Goal: Task Accomplishment & Management: Use online tool/utility

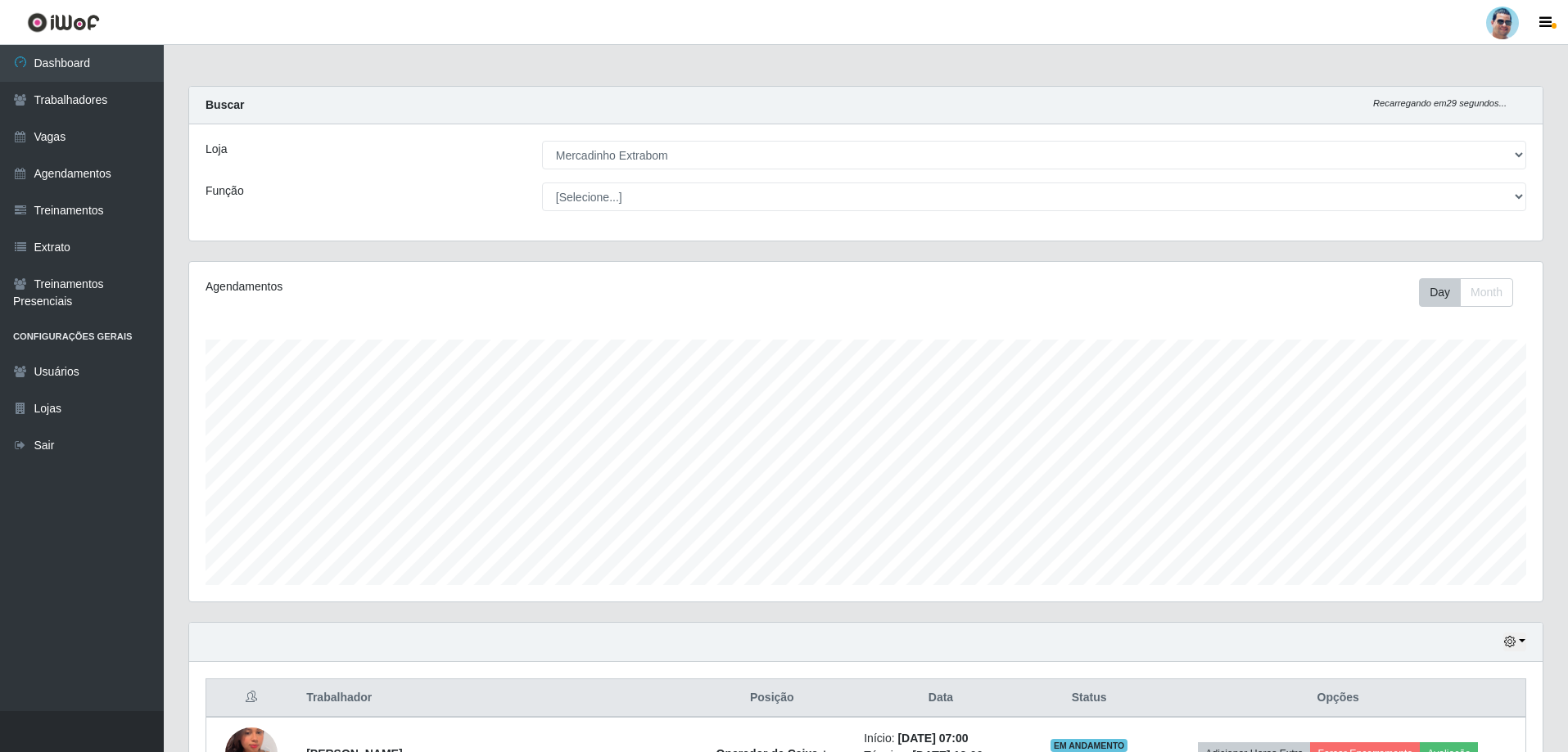
select select "175"
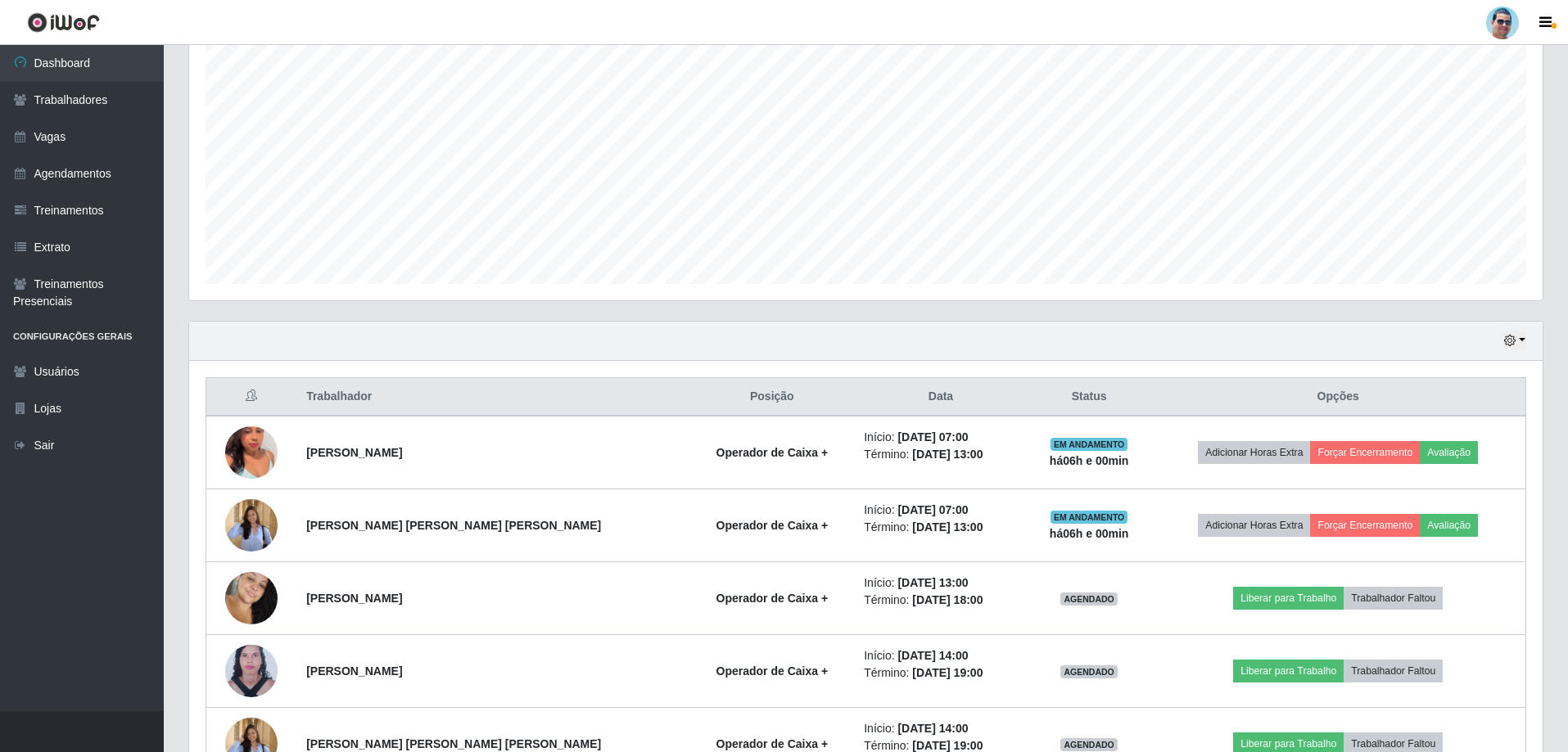
scroll to position [327, 0]
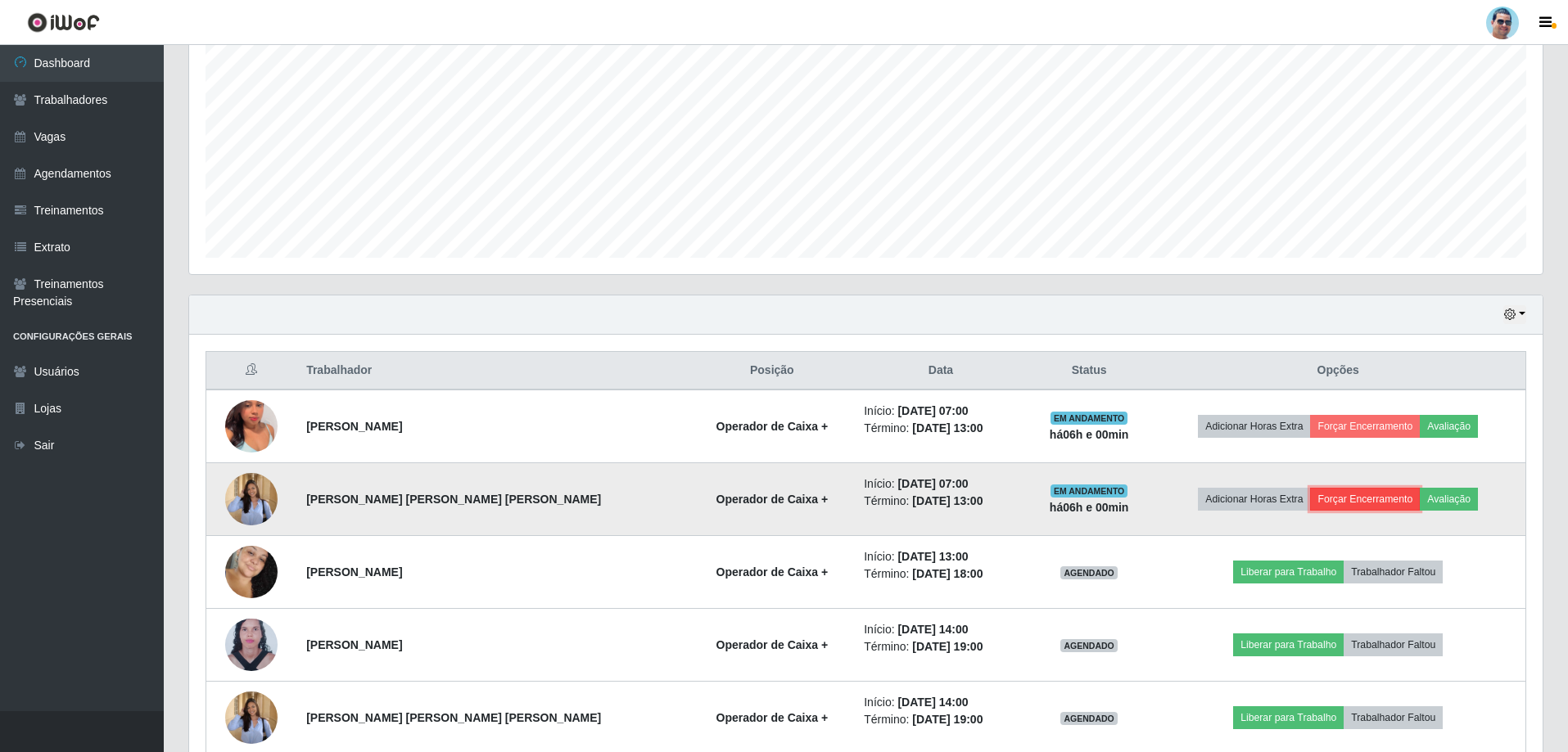
click at [1341, 494] on button "Forçar Encerramento" at bounding box center [1365, 499] width 109 height 23
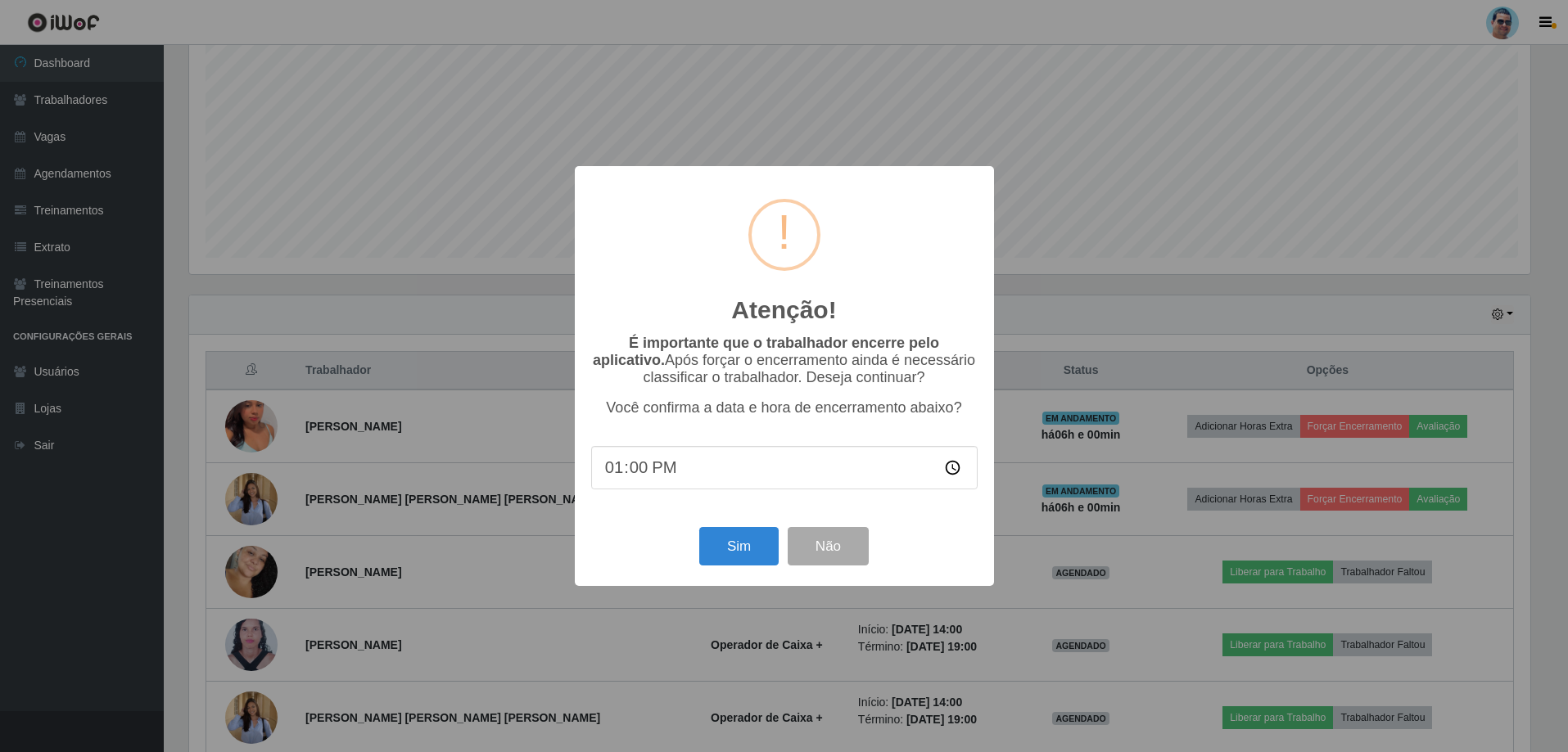
scroll to position [340, 1345]
type input "12:59"
click at [738, 548] on button "Sim" at bounding box center [741, 546] width 80 height 38
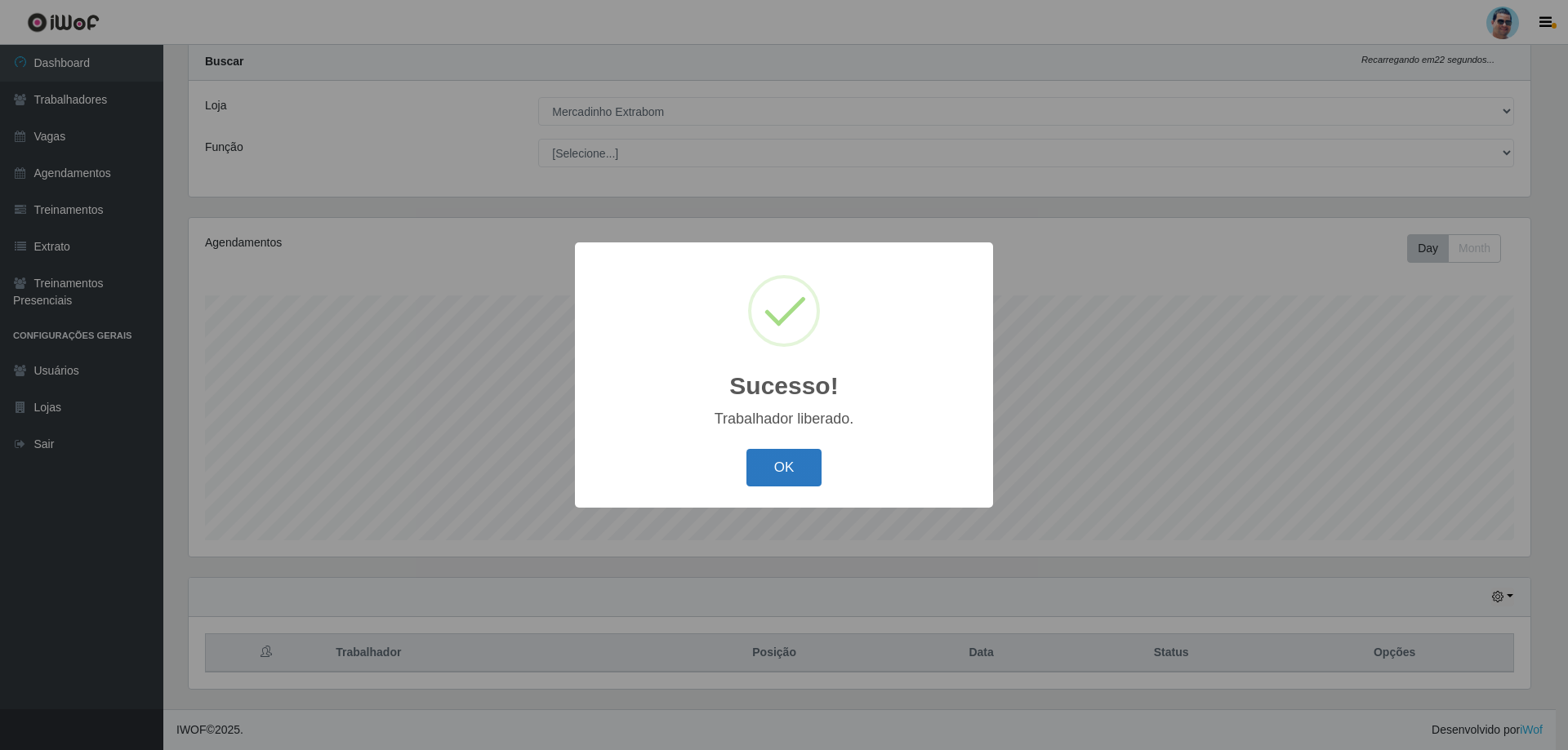
click at [791, 454] on button "OK" at bounding box center [785, 468] width 76 height 38
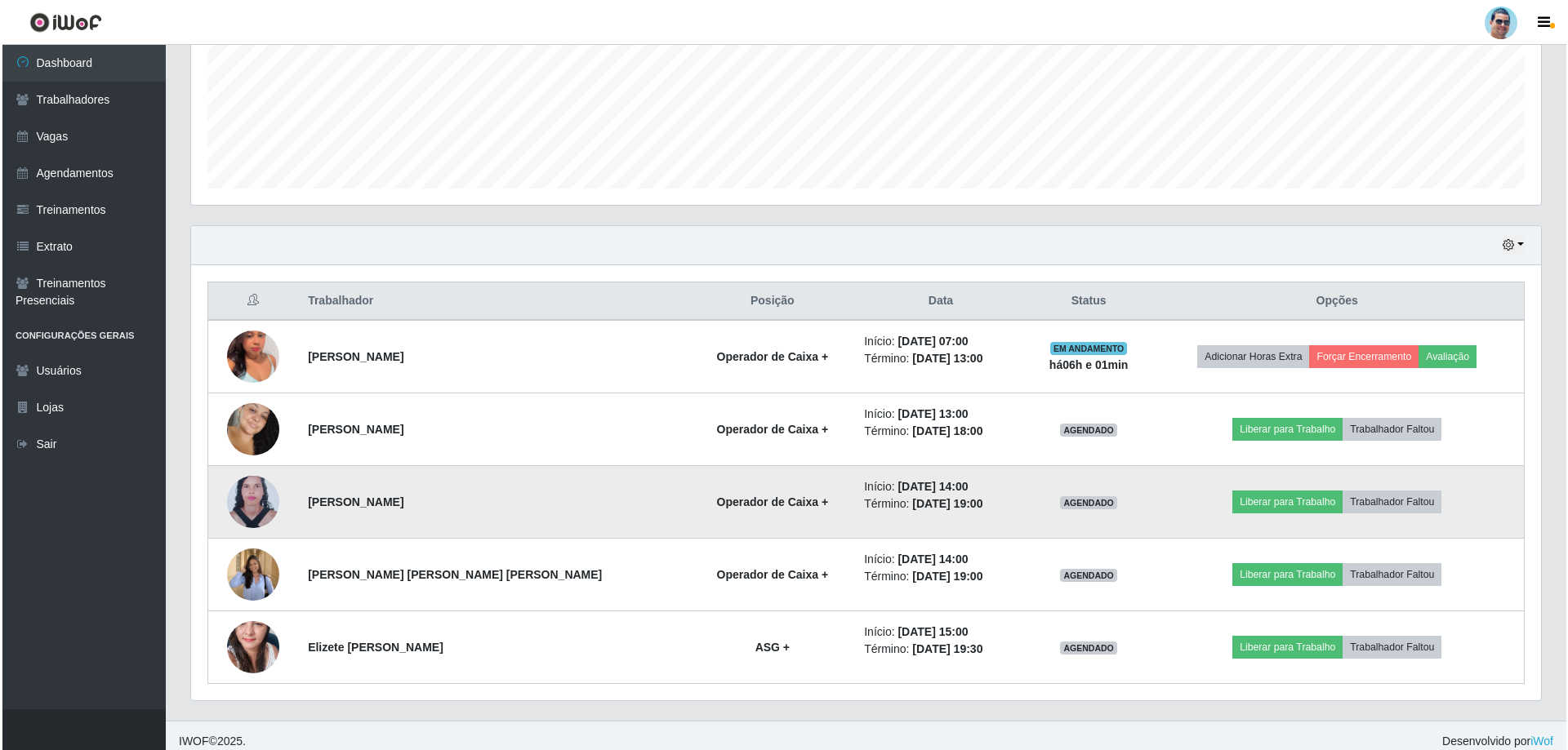
scroll to position [407, 0]
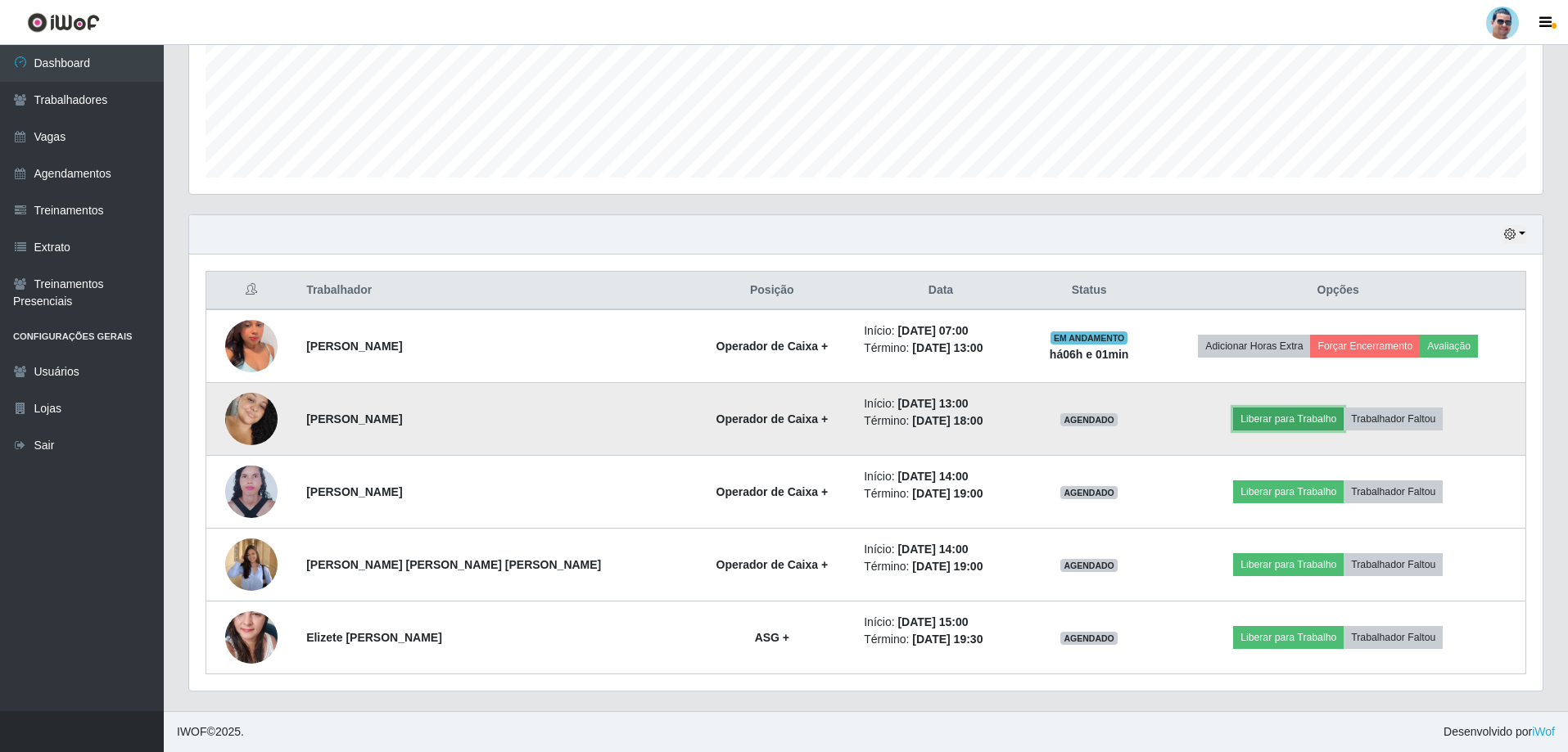
click at [1292, 420] on button "Liberar para Trabalho" at bounding box center [1288, 419] width 110 height 23
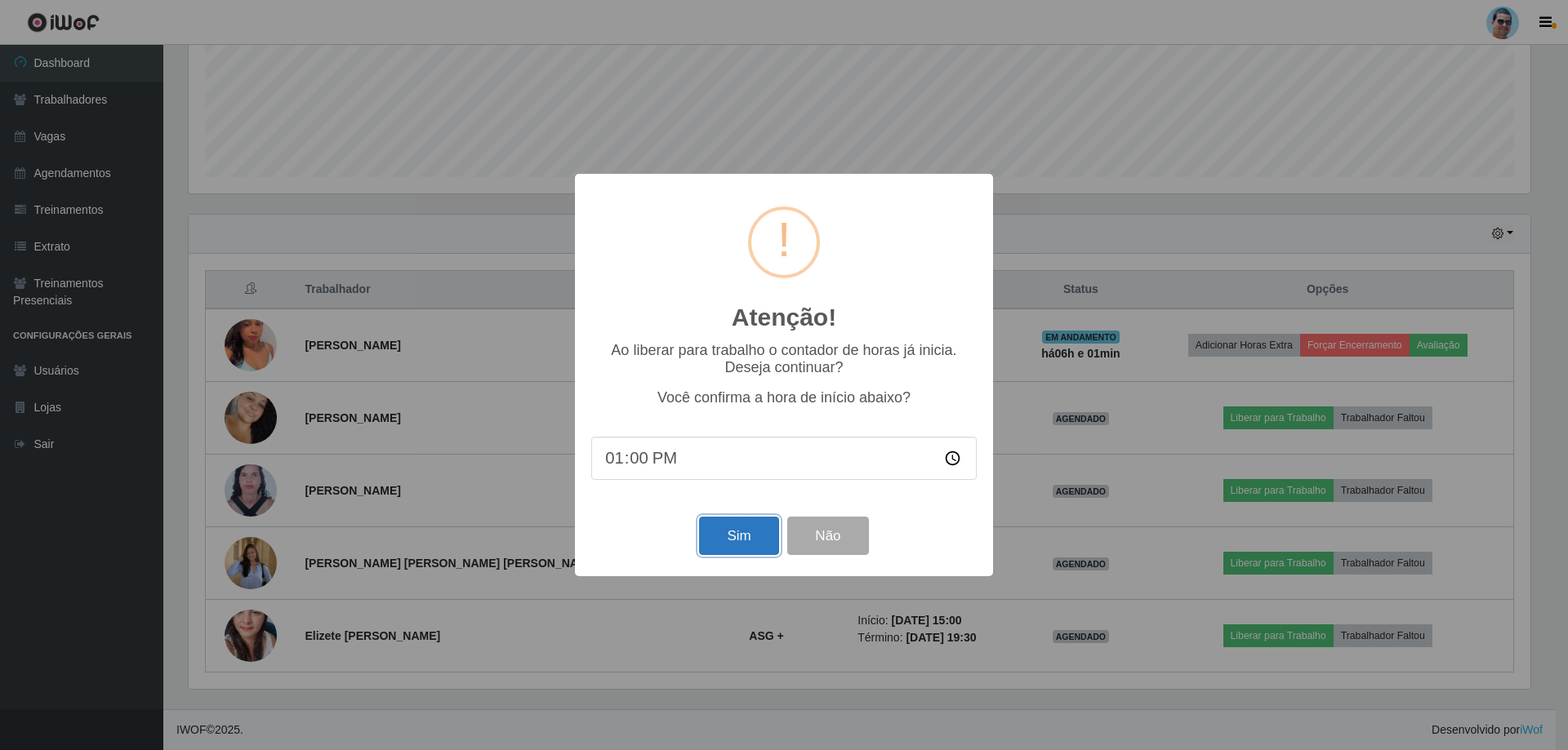
click at [725, 532] on button "Sim" at bounding box center [739, 535] width 80 height 38
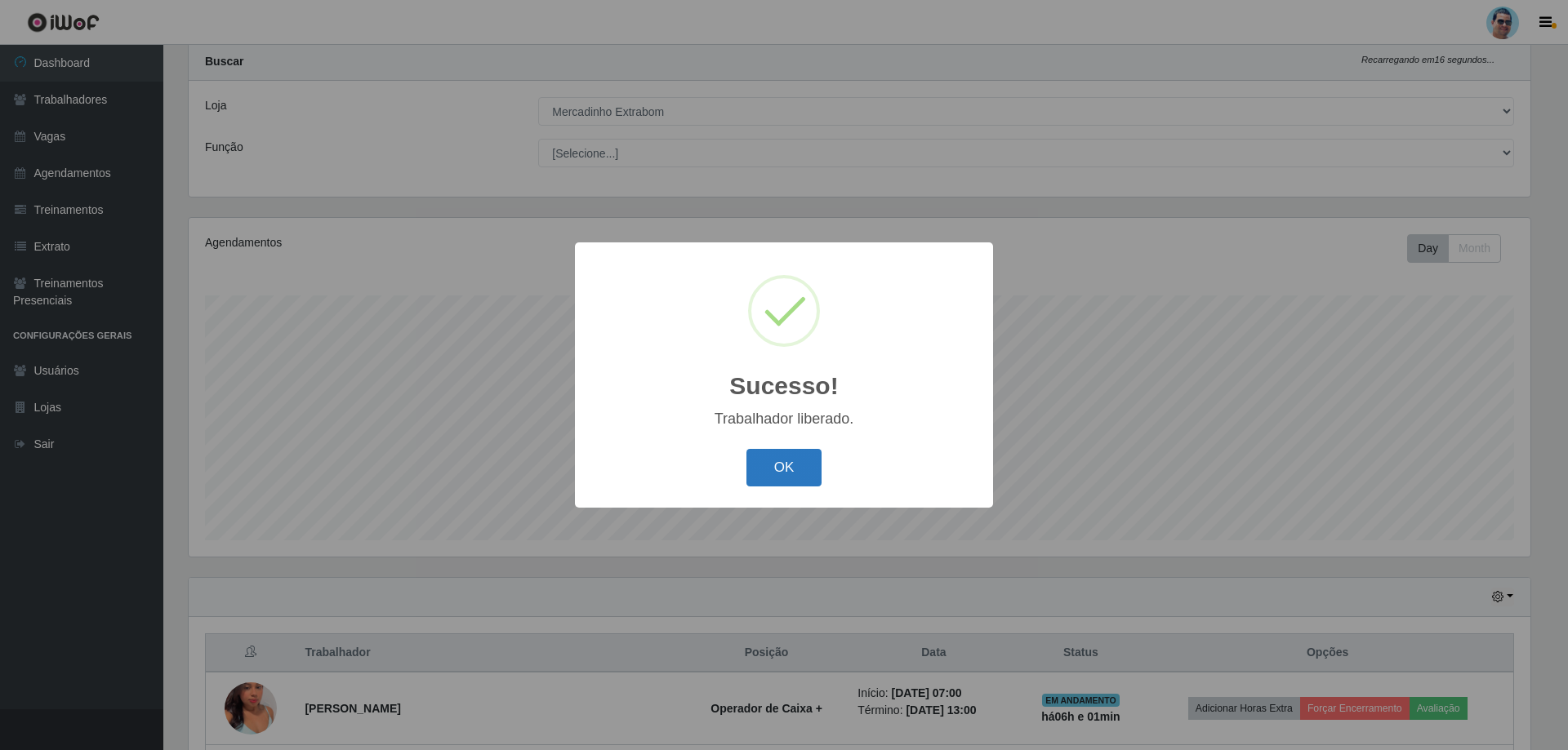
click at [766, 458] on button "OK" at bounding box center [785, 468] width 76 height 38
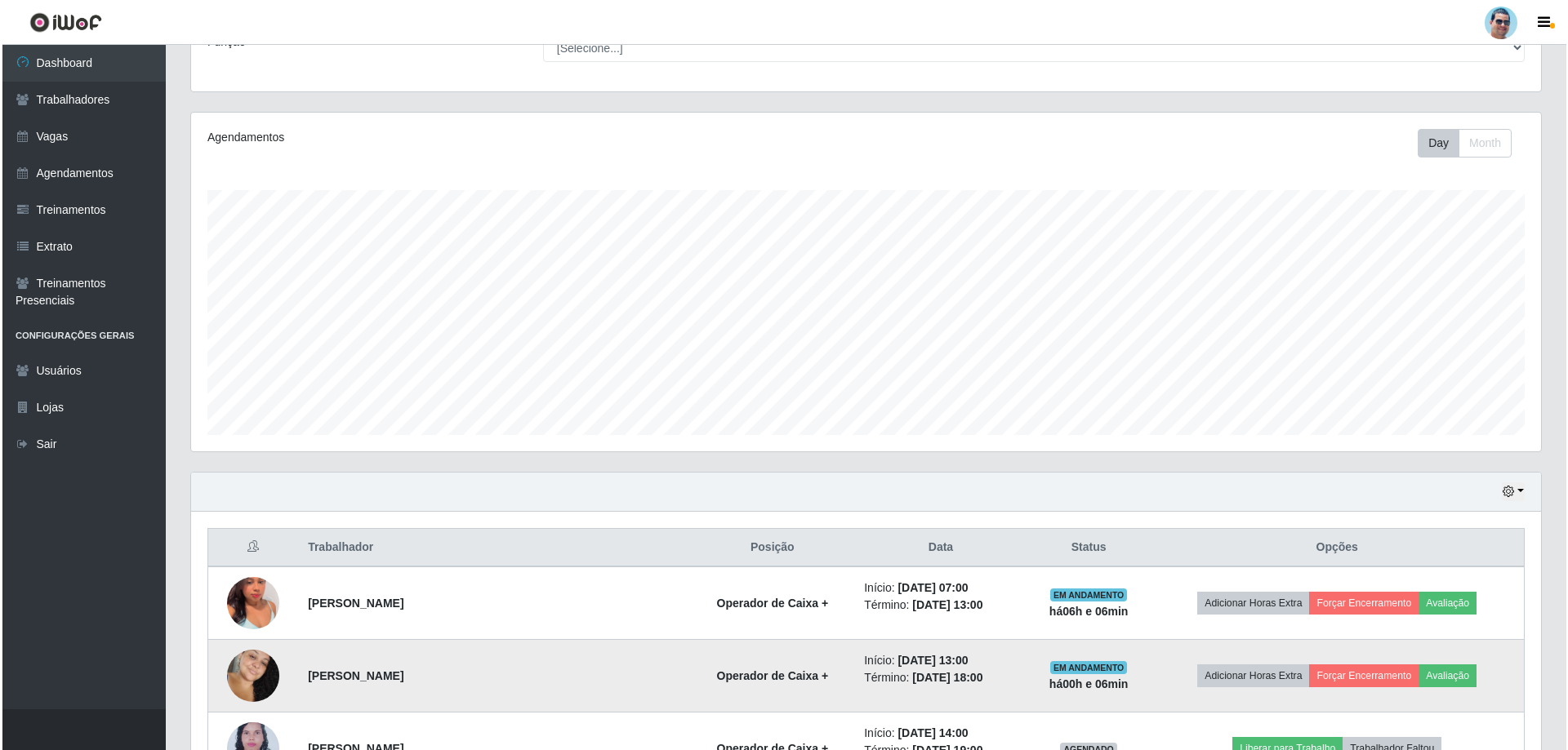
scroll to position [207, 0]
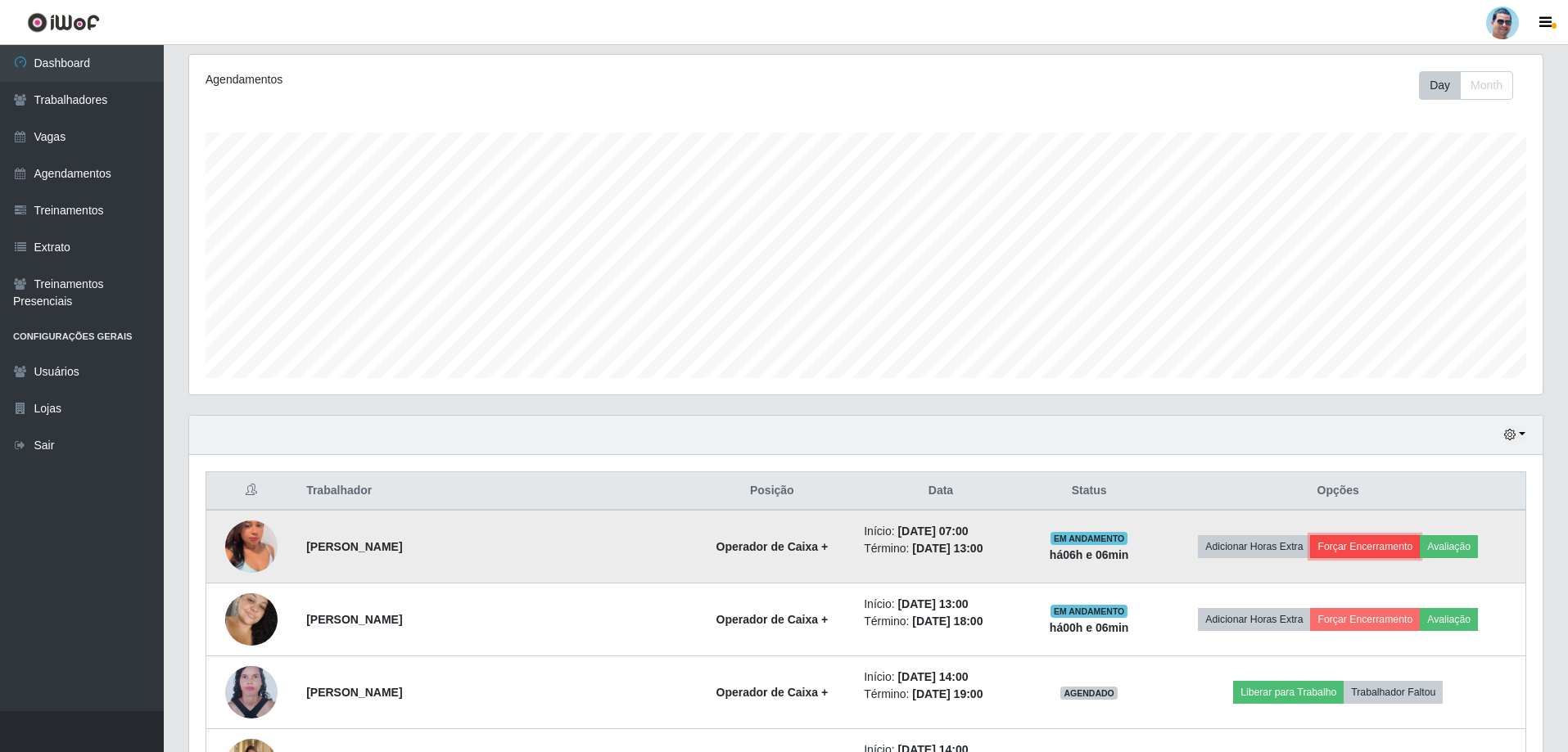
click at [1320, 558] on button "Forçar Encerramento" at bounding box center [1365, 546] width 109 height 23
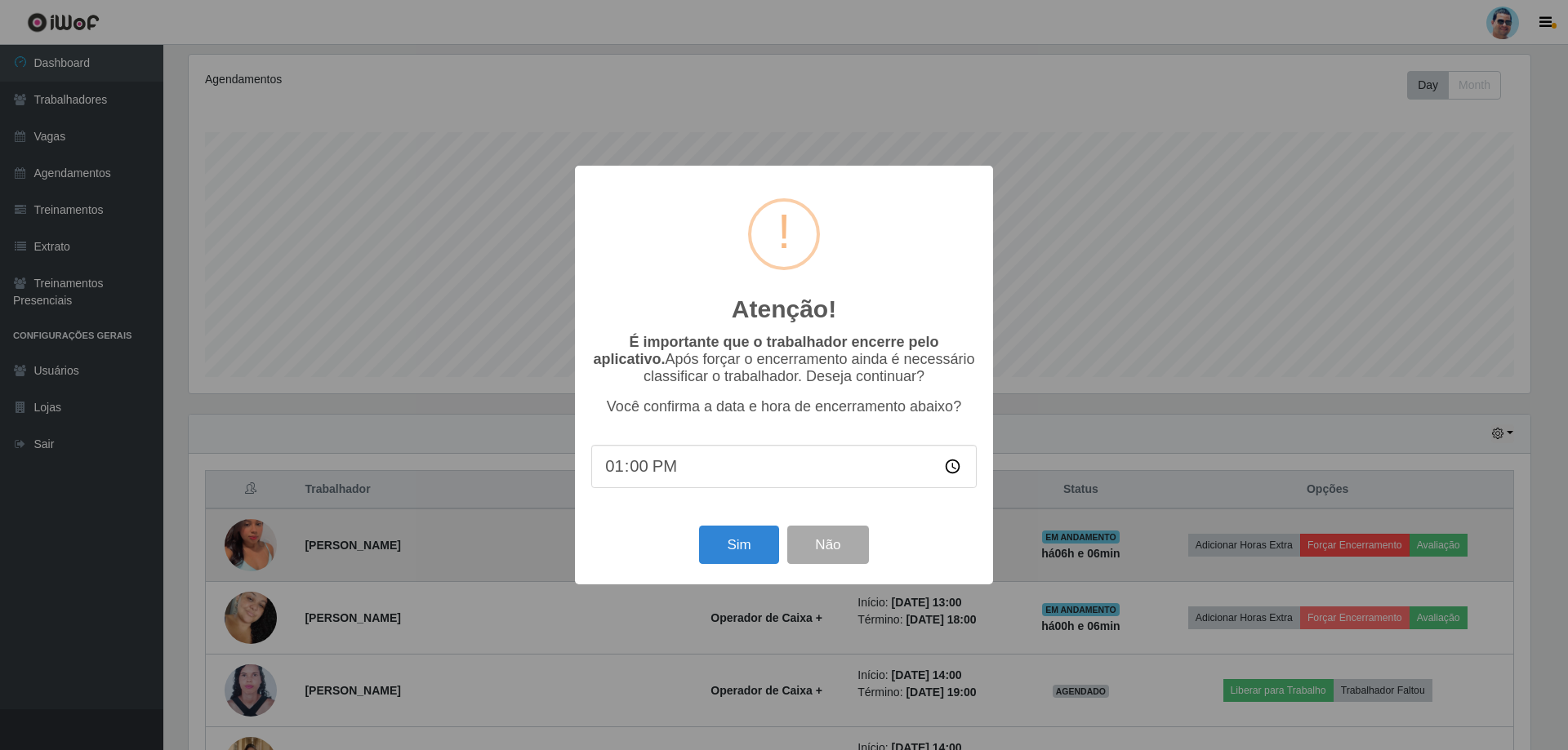
type input "13:05"
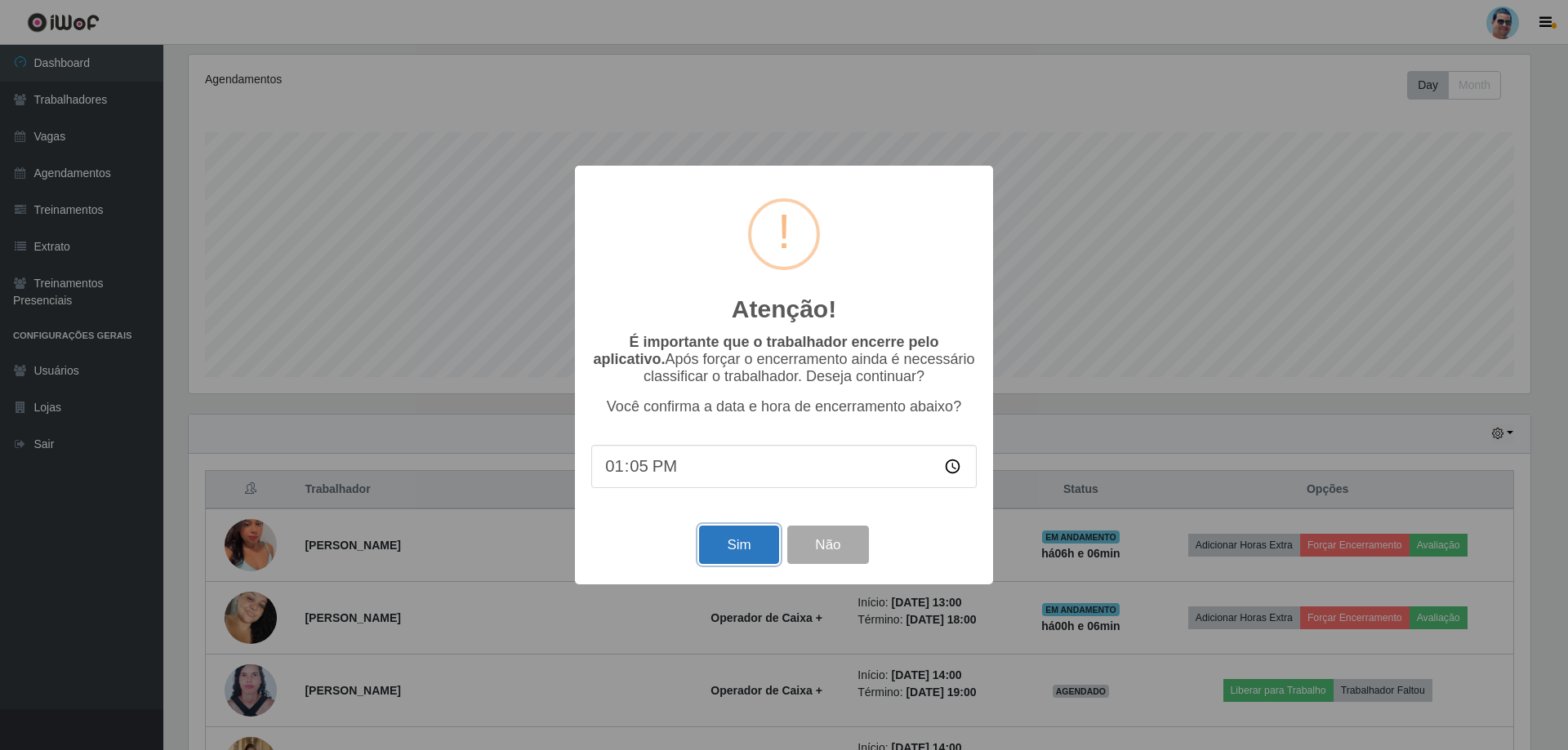
click at [734, 544] on button "Sim" at bounding box center [739, 545] width 80 height 38
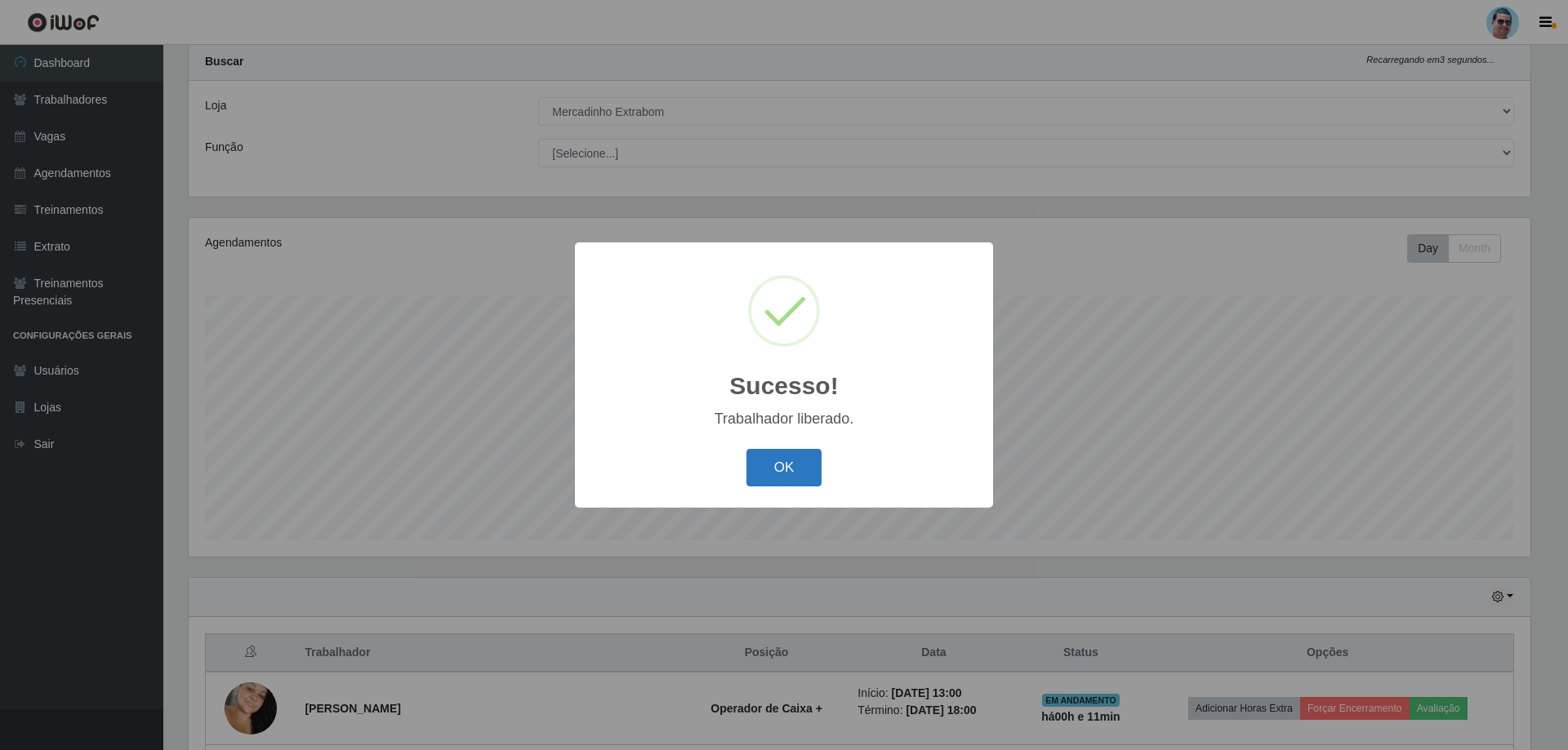
click at [780, 471] on button "OK" at bounding box center [785, 468] width 76 height 38
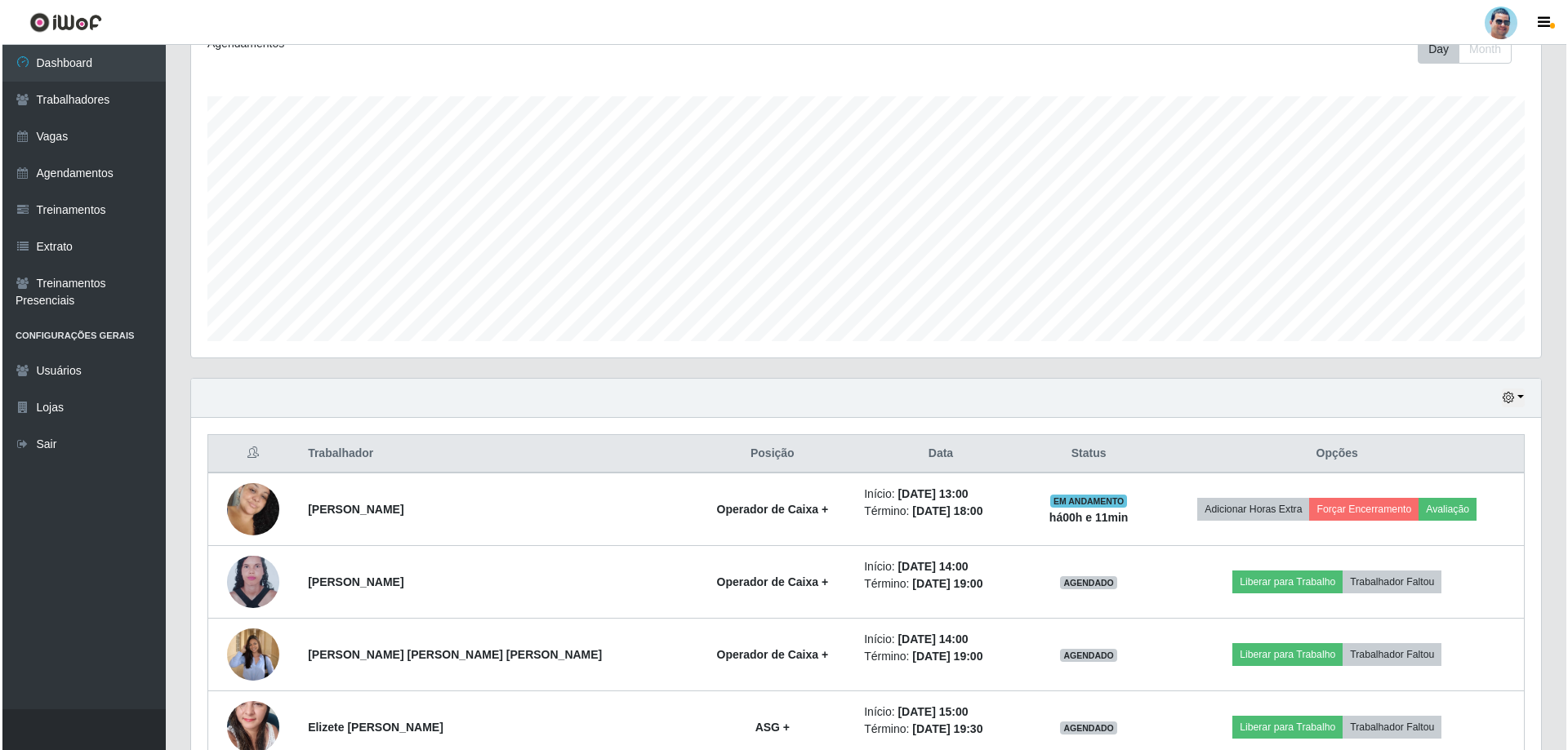
scroll to position [334, 0]
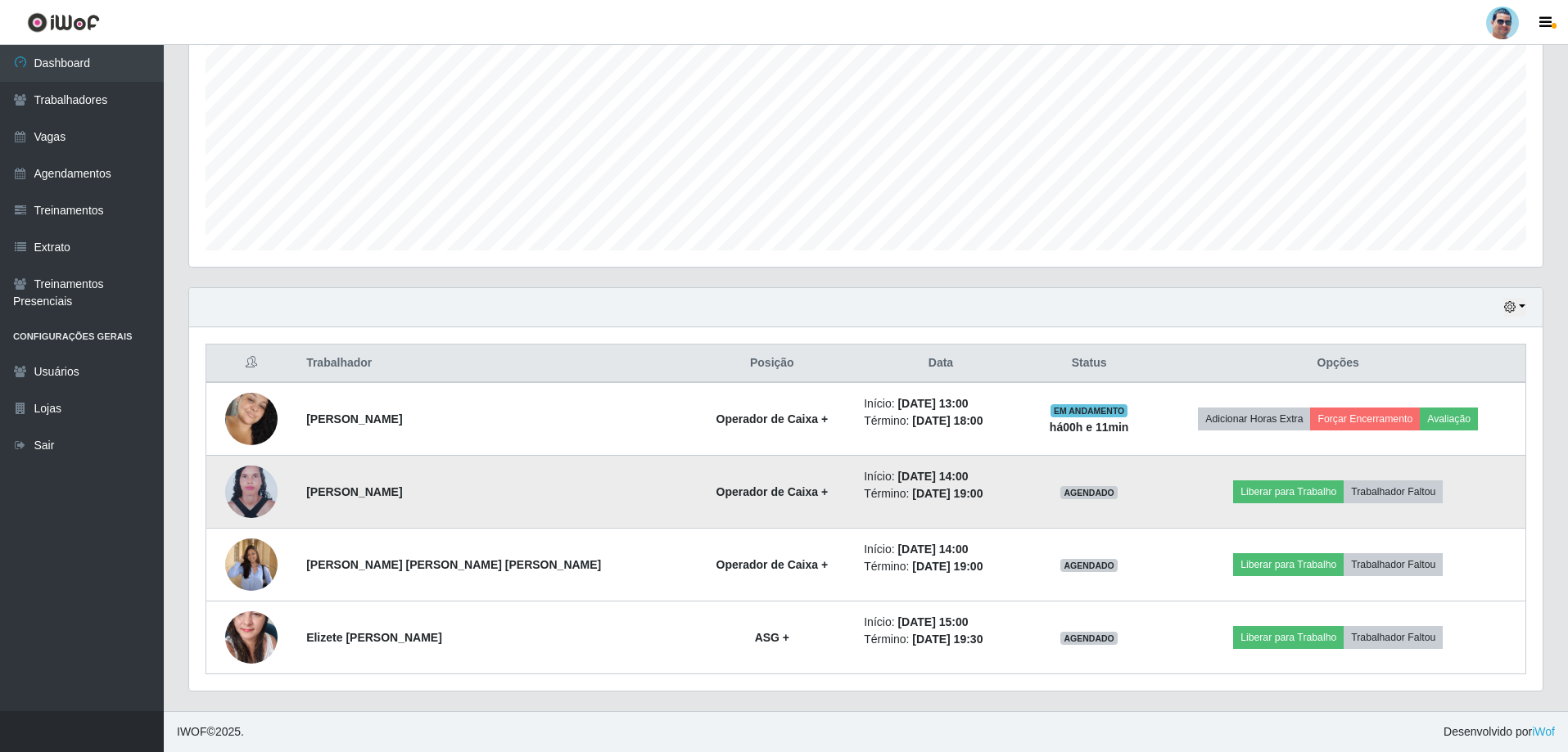
click at [248, 488] on img at bounding box center [252, 493] width 52 height 71
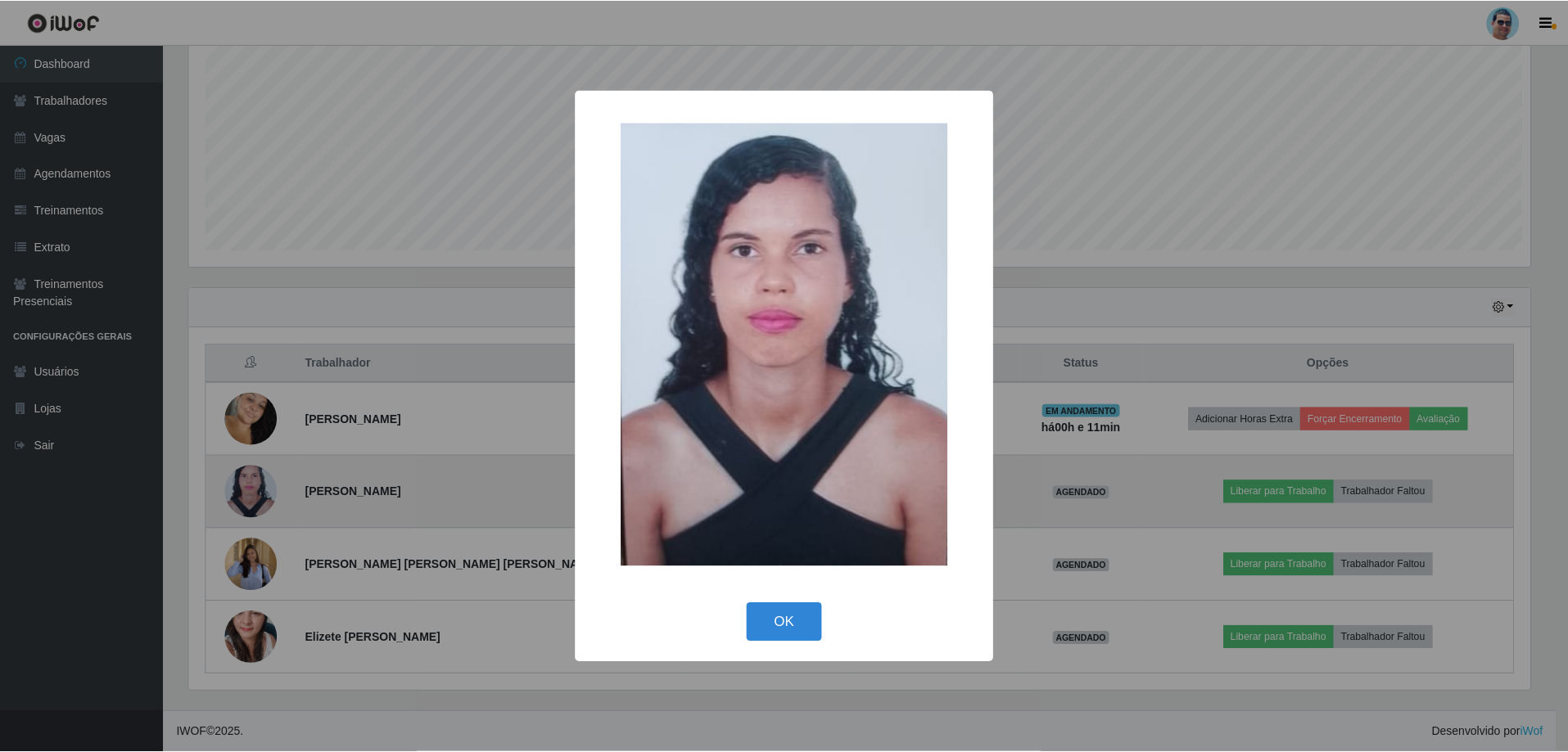
scroll to position [340, 1345]
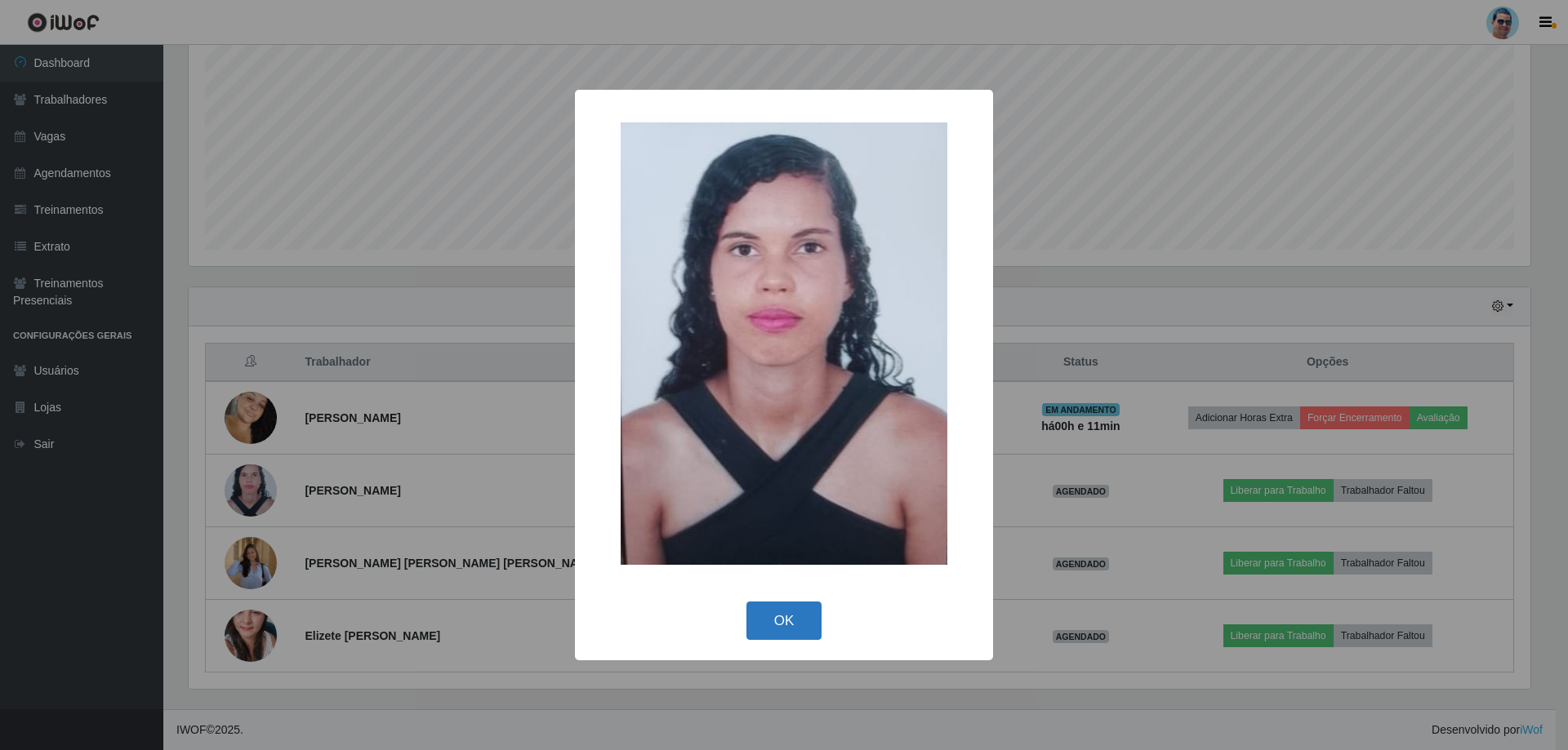
click at [783, 619] on button "OK" at bounding box center [785, 620] width 76 height 38
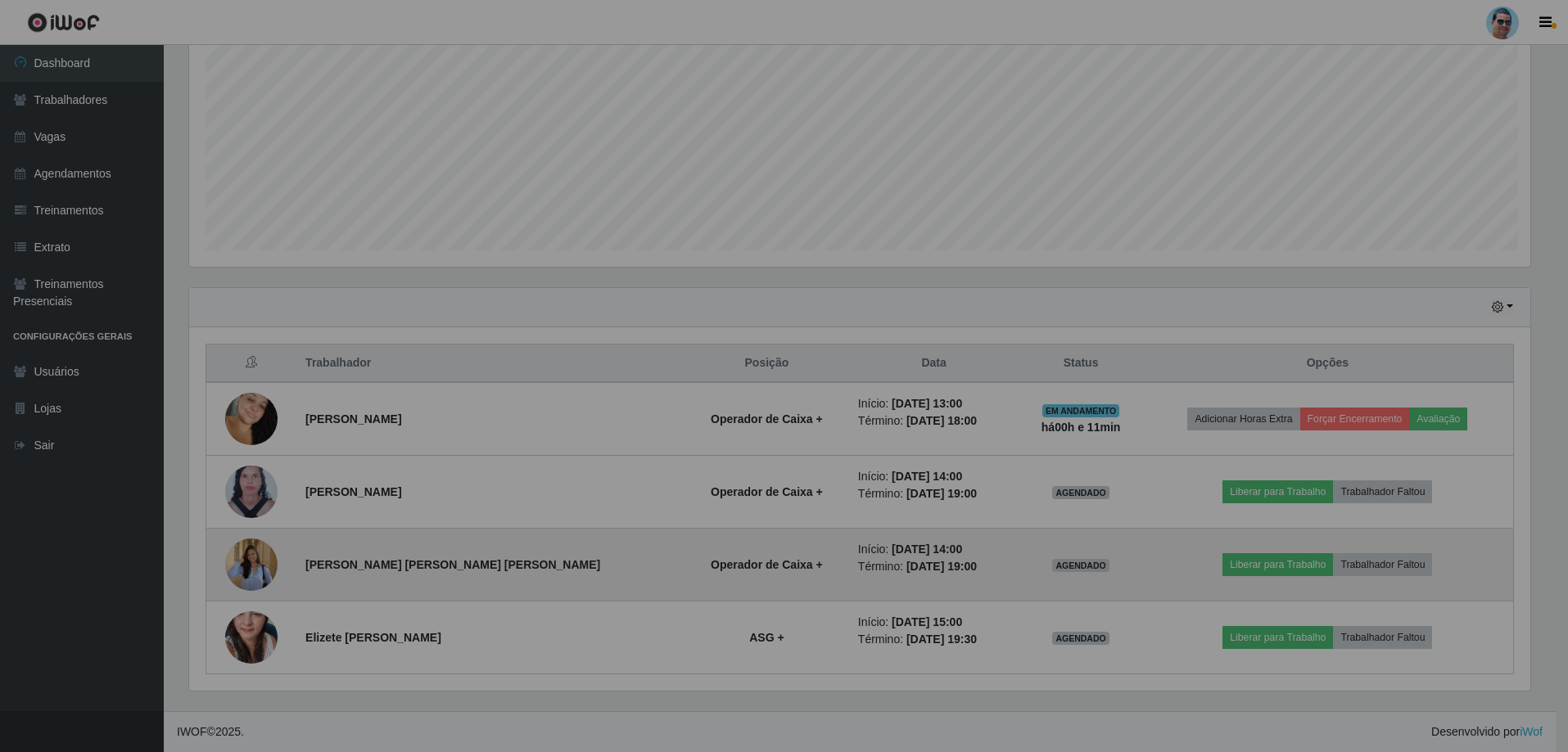
scroll to position [340, 1354]
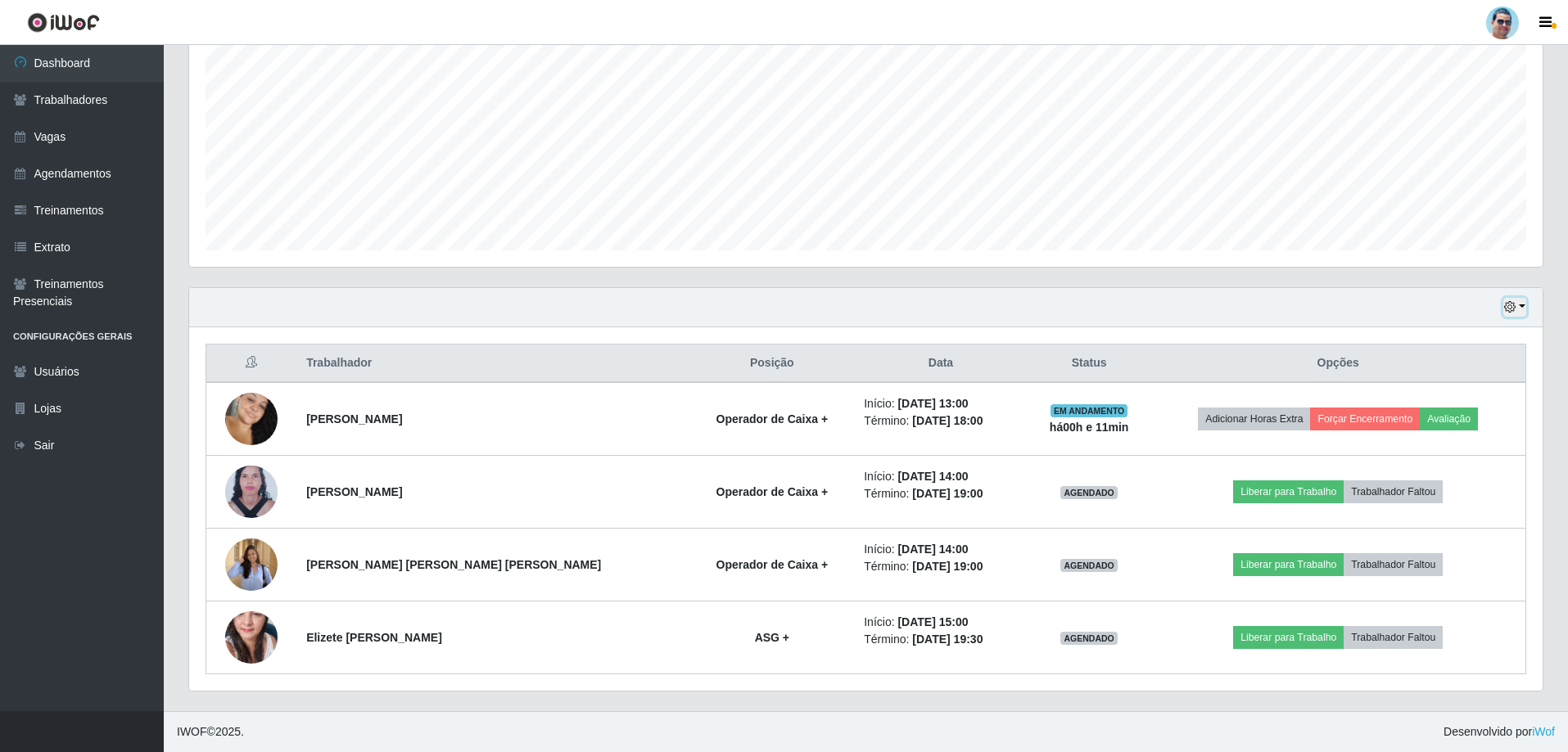
click at [1520, 307] on button "button" at bounding box center [1515, 307] width 23 height 19
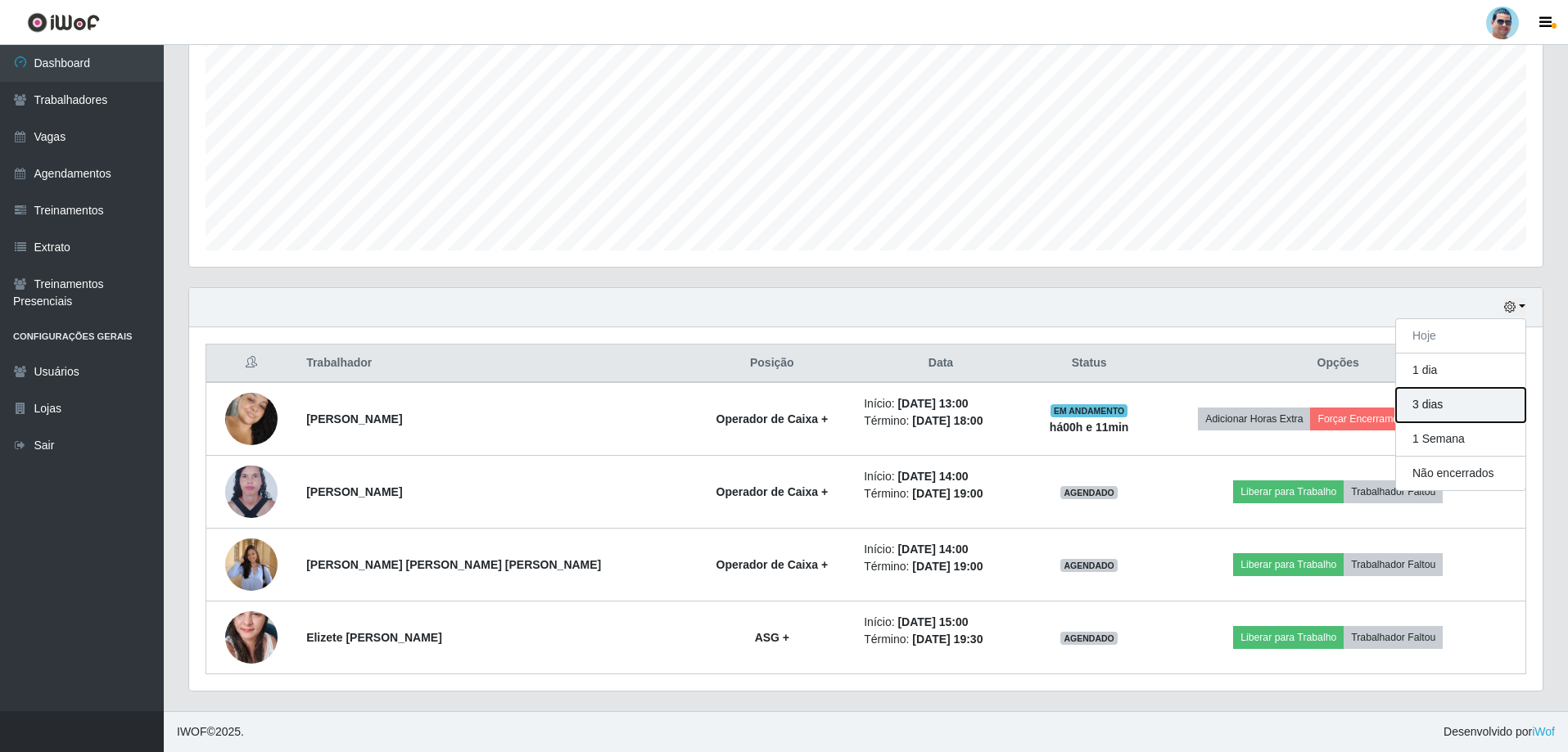
click at [1476, 396] on button "3 dias" at bounding box center [1460, 405] width 129 height 35
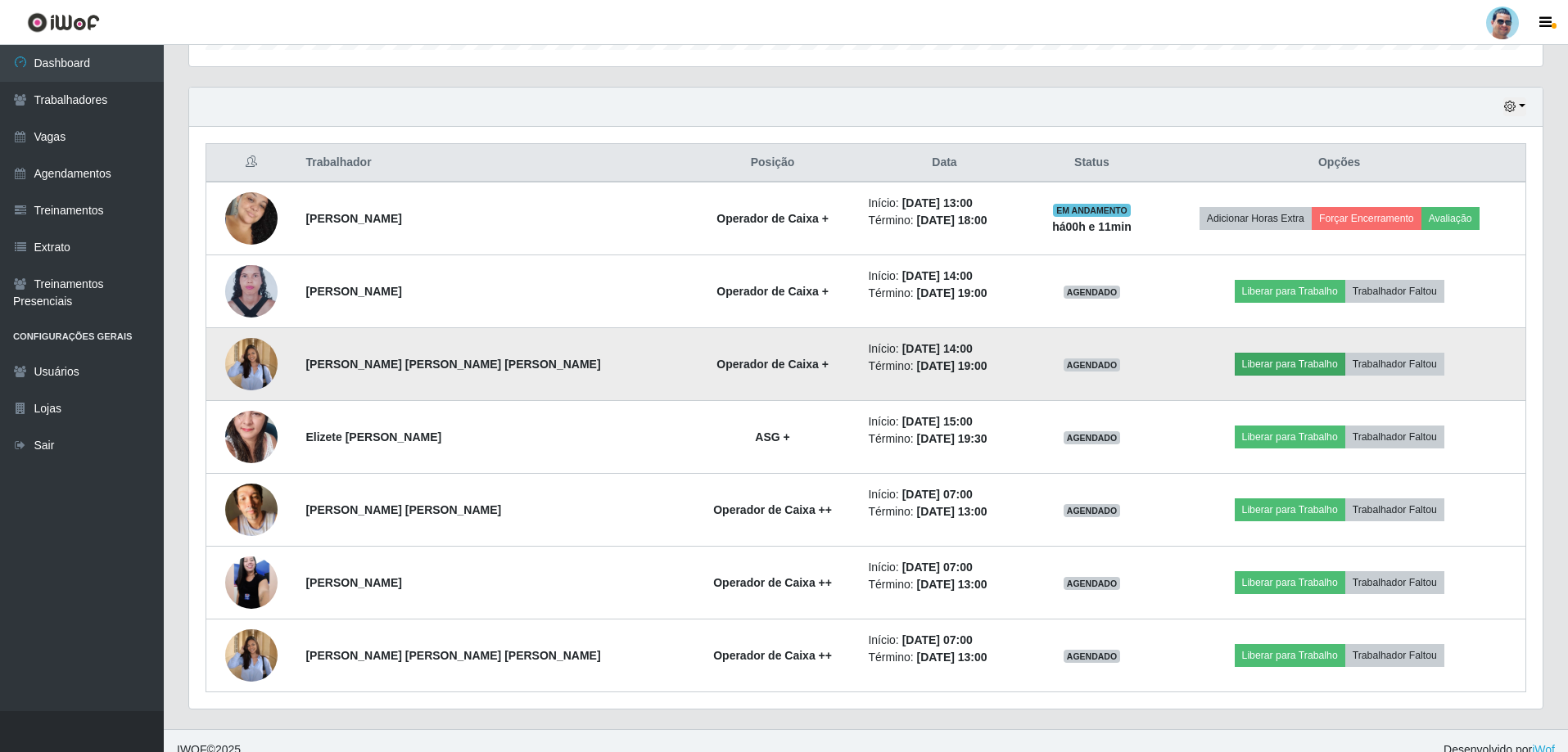
scroll to position [553, 0]
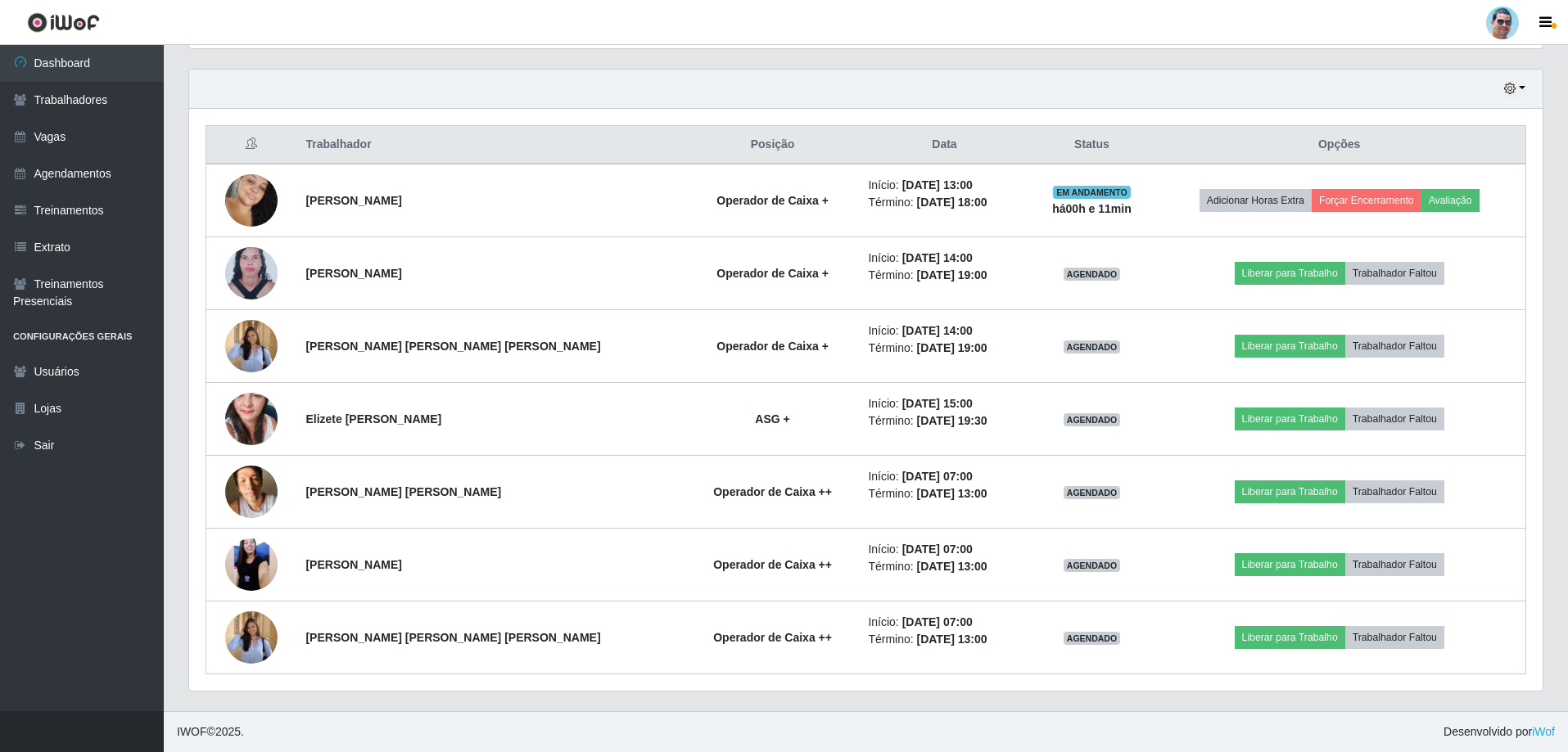
click at [1116, 35] on header "Perfil Alterar Senha Sair" at bounding box center [784, 23] width 1568 height 45
click at [1517, 87] on button "button" at bounding box center [1515, 89] width 23 height 19
click at [1457, 215] on button "1 Semana" at bounding box center [1460, 221] width 129 height 35
